Goal: Transaction & Acquisition: Purchase product/service

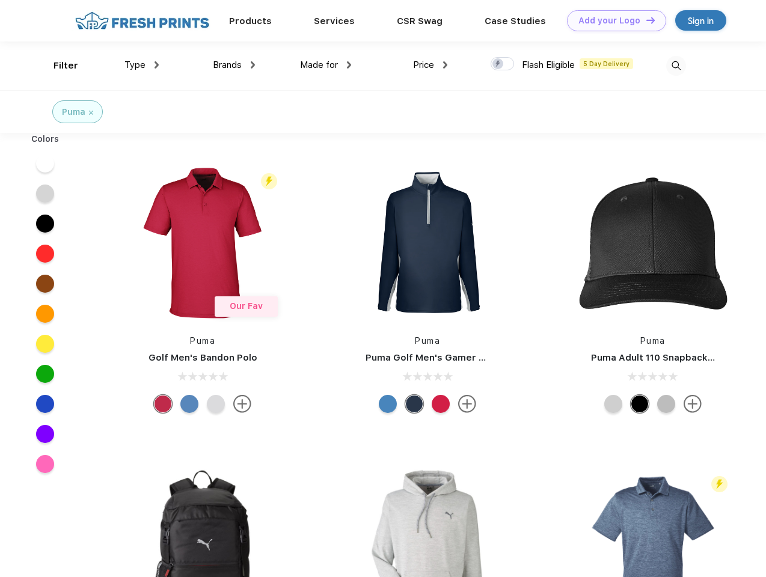
click at [612, 20] on link "Add your Logo Design Tool" at bounding box center [616, 20] width 99 height 21
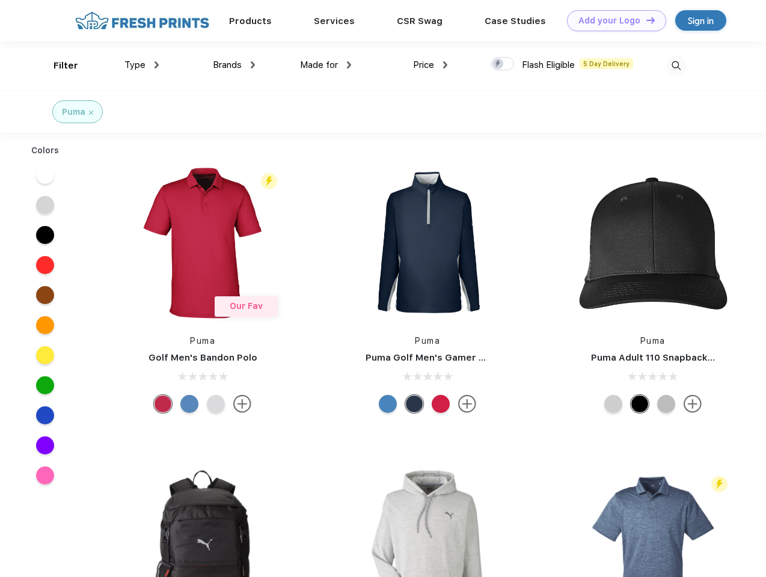
click at [0, 0] on div "Design Tool" at bounding box center [0, 0] width 0 height 0
click at [645, 20] on link "Add your Logo Design Tool" at bounding box center [616, 20] width 99 height 21
click at [58, 66] on div "Filter" at bounding box center [66, 66] width 25 height 14
click at [142, 65] on span "Type" at bounding box center [135, 65] width 21 height 11
click at [234, 65] on span "Brands" at bounding box center [227, 65] width 29 height 11
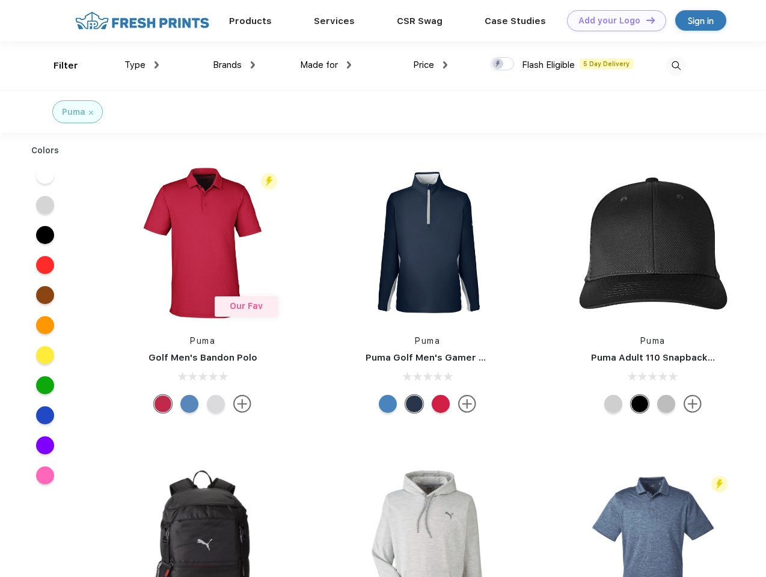
click at [326, 65] on span "Made for" at bounding box center [319, 65] width 38 height 11
click at [431, 65] on span "Price" at bounding box center [423, 65] width 21 height 11
click at [503, 64] on div at bounding box center [502, 63] width 23 height 13
click at [499, 64] on input "checkbox" at bounding box center [495, 61] width 8 height 8
click at [676, 66] on img at bounding box center [676, 66] width 20 height 20
